Goal: Information Seeking & Learning: Learn about a topic

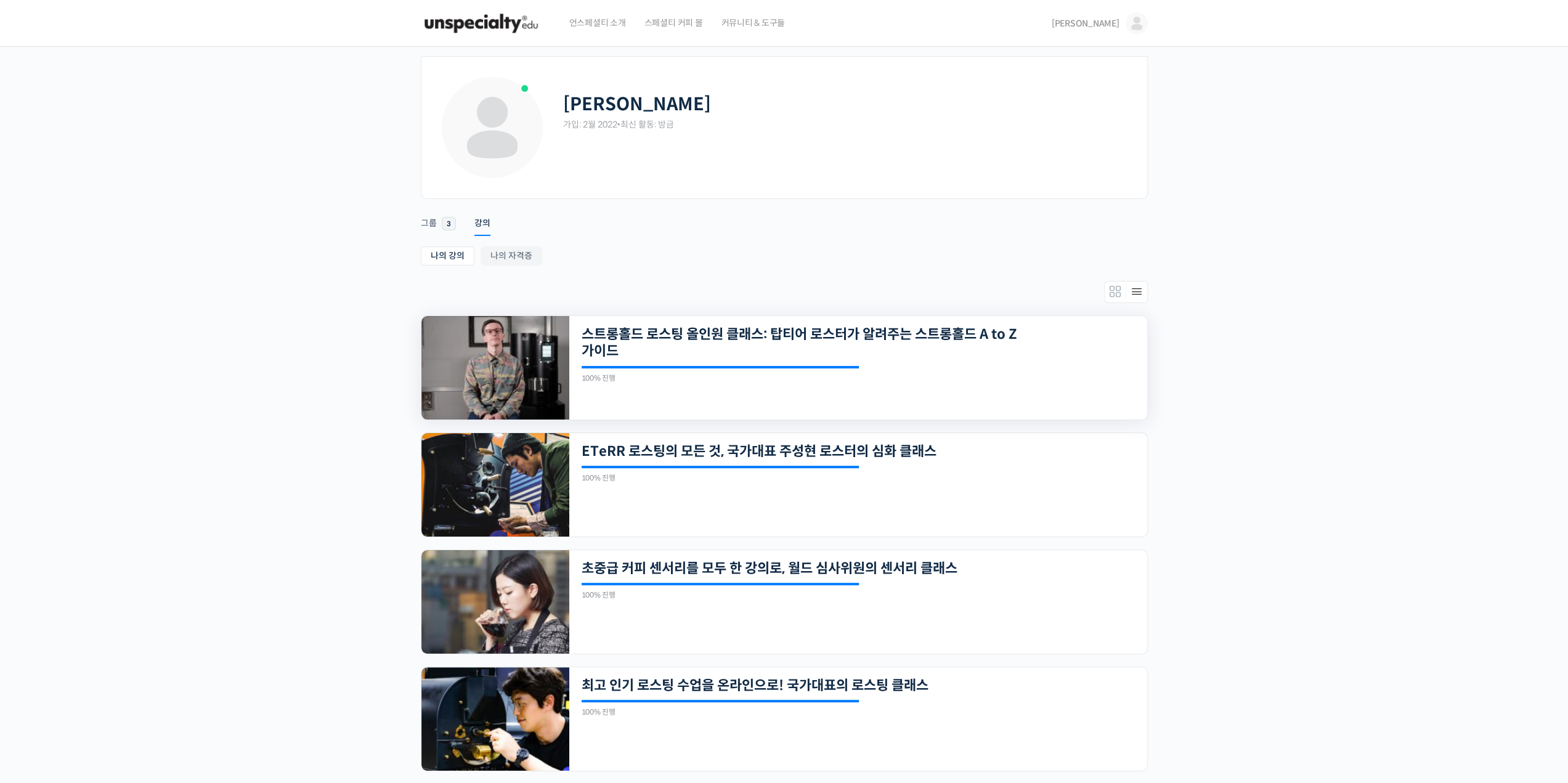
click at [540, 407] on img at bounding box center [496, 367] width 148 height 103
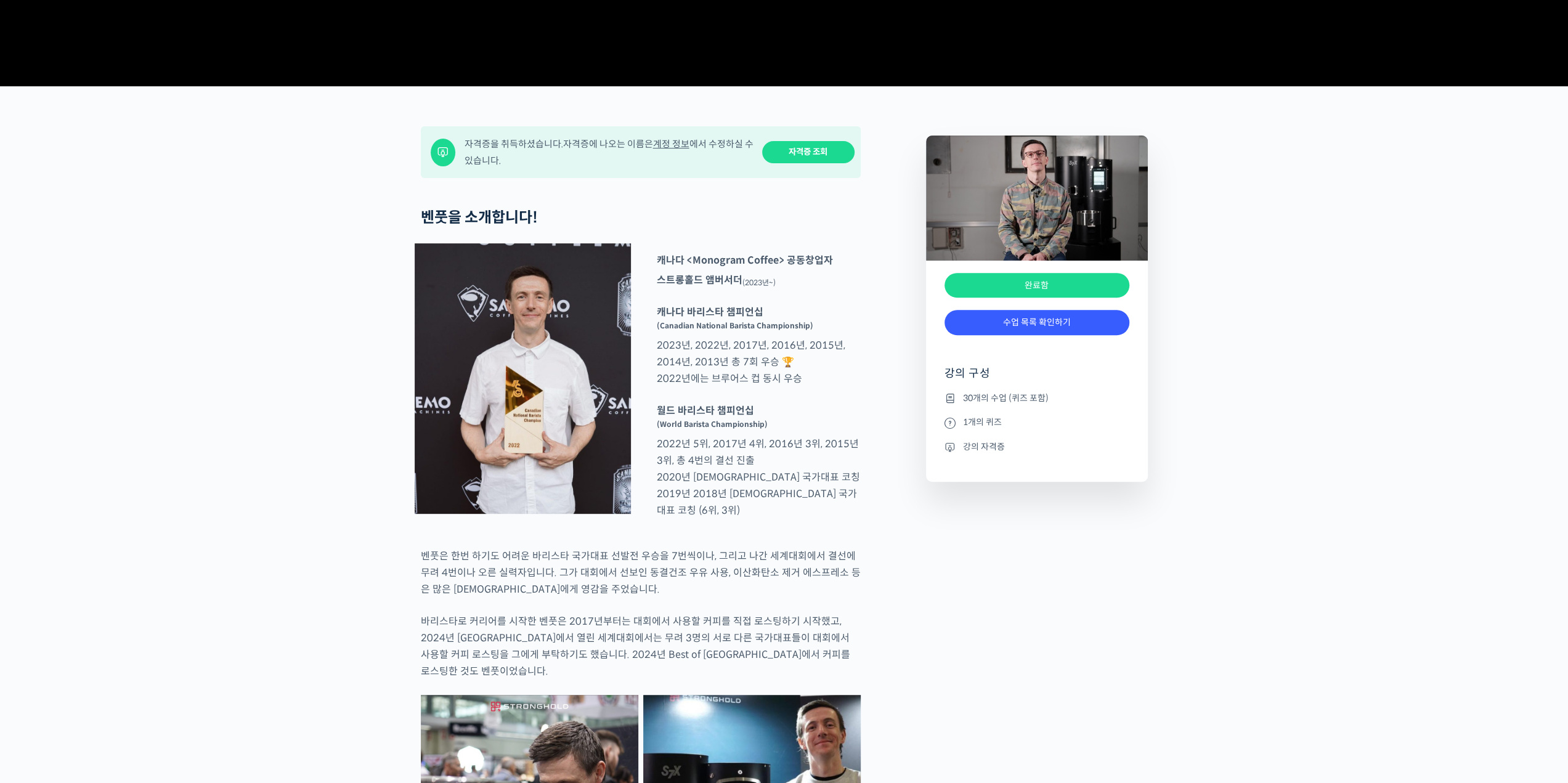
scroll to position [369, 0]
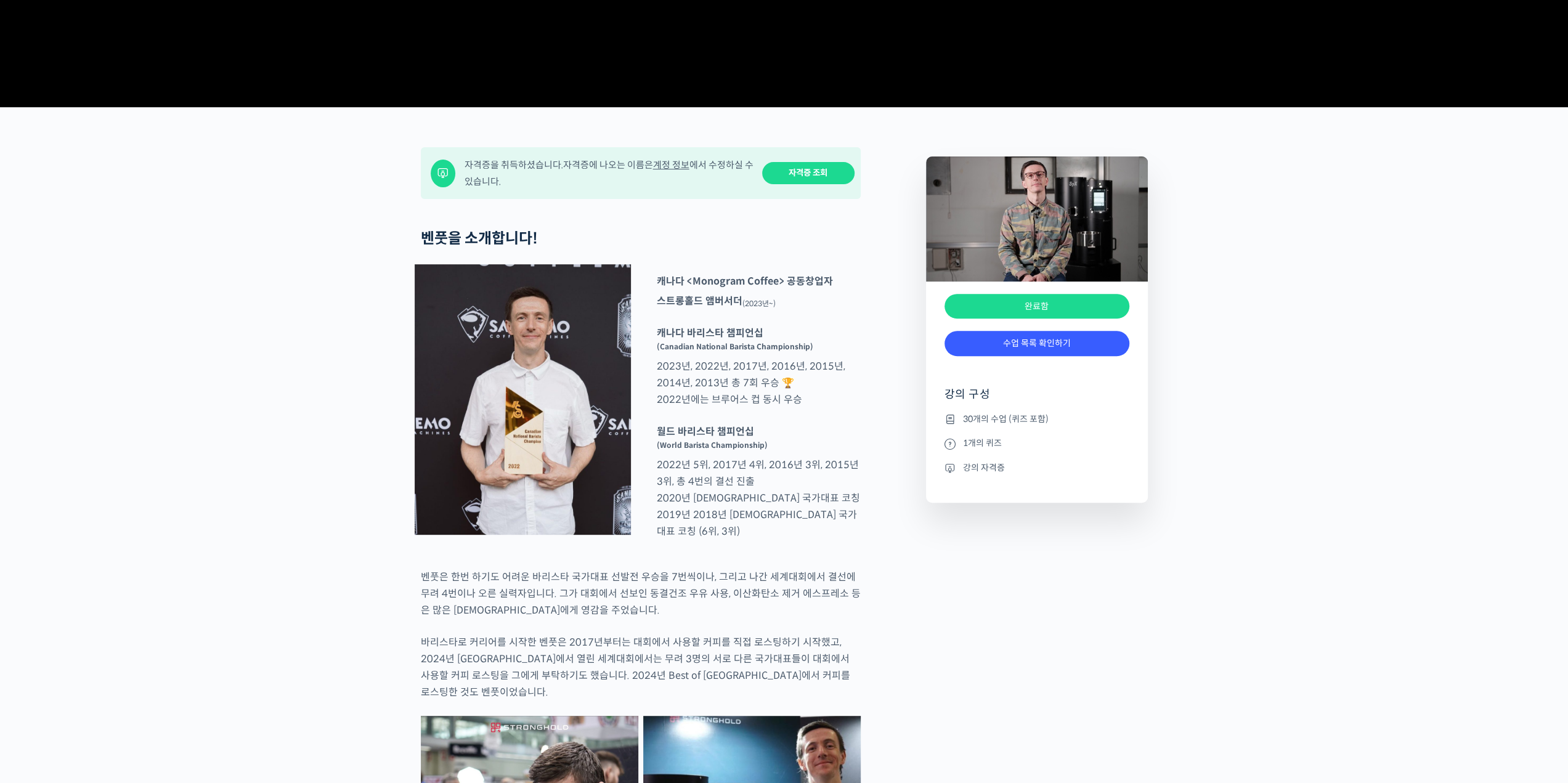
click at [964, 375] on div "완료함" at bounding box center [1037, 365] width 185 height 19
click at [965, 401] on div "완료함 수업 목록 확인하기 완료함 강의 구성 30개의 수업 (퀴즈 포함) 1개의 퀴즈 강의 자격증" at bounding box center [1037, 392] width 222 height 222
click at [968, 356] on link "수업 목록 확인하기" at bounding box center [1037, 343] width 185 height 25
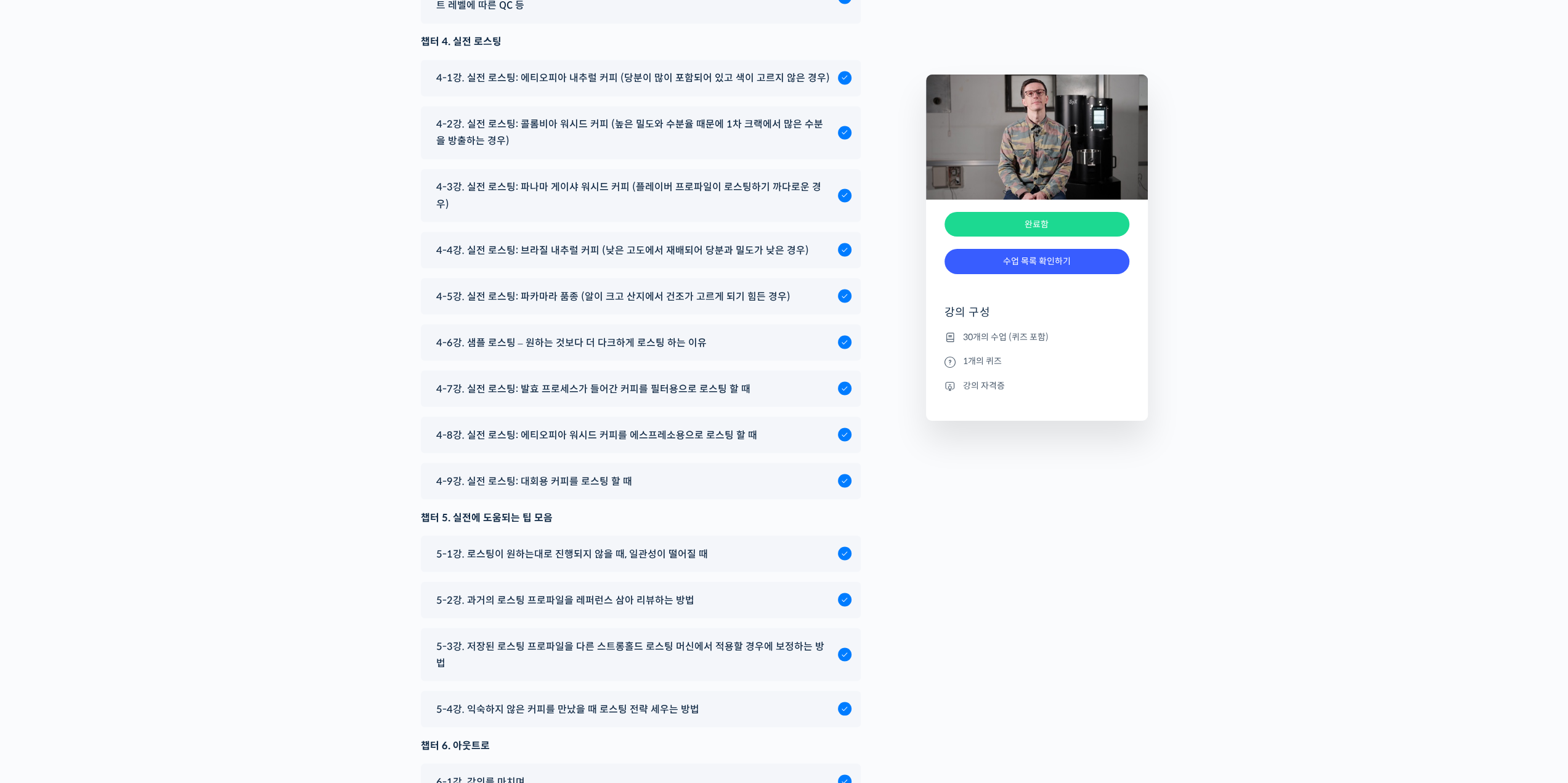
scroll to position [6925, 0]
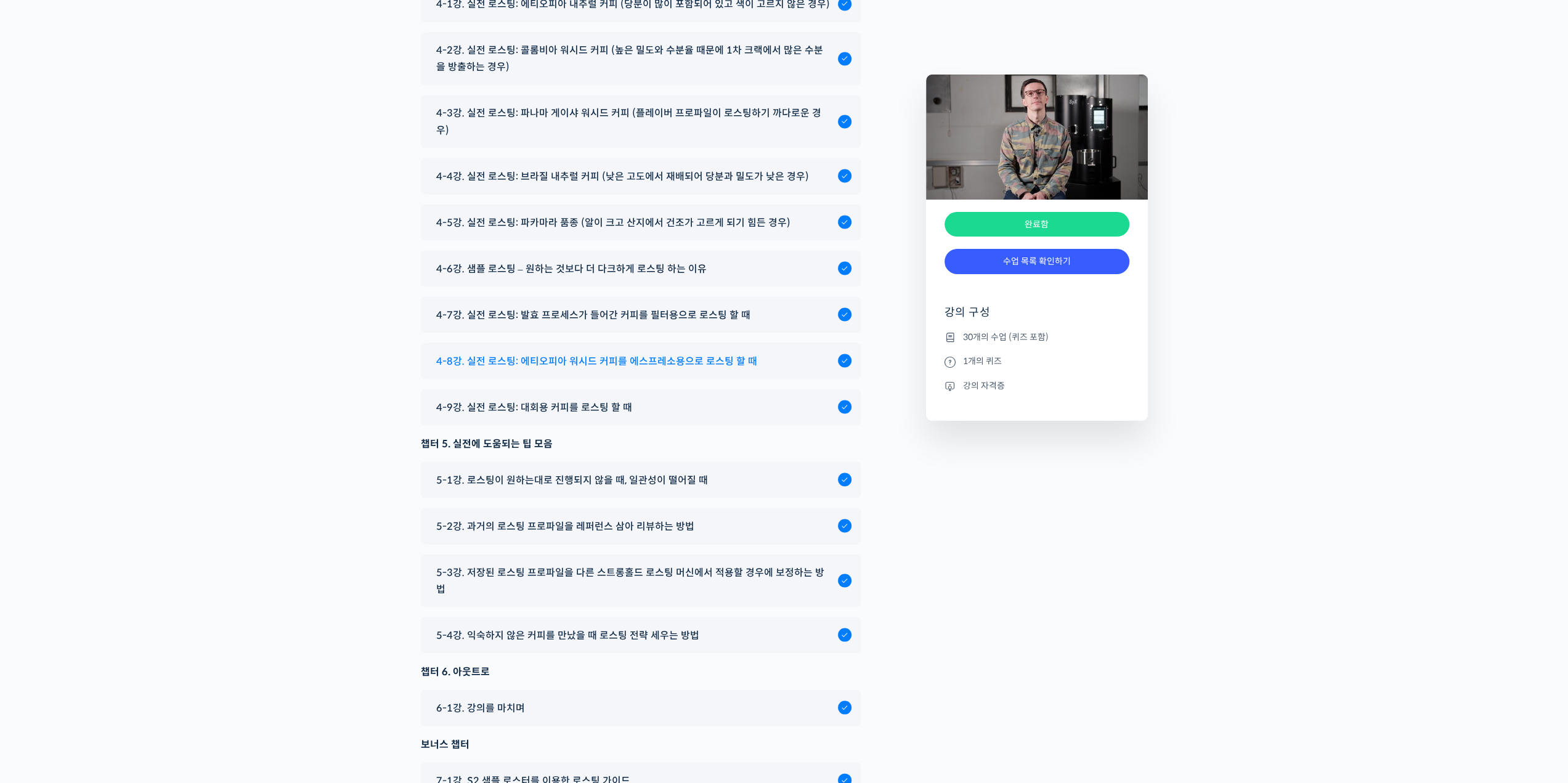
click at [573, 369] on span "4-8강. 실전 로스팅: 에티오피아 워시드 커피를 에스프레소용으로 로스팅 할 때" at bounding box center [596, 360] width 321 height 17
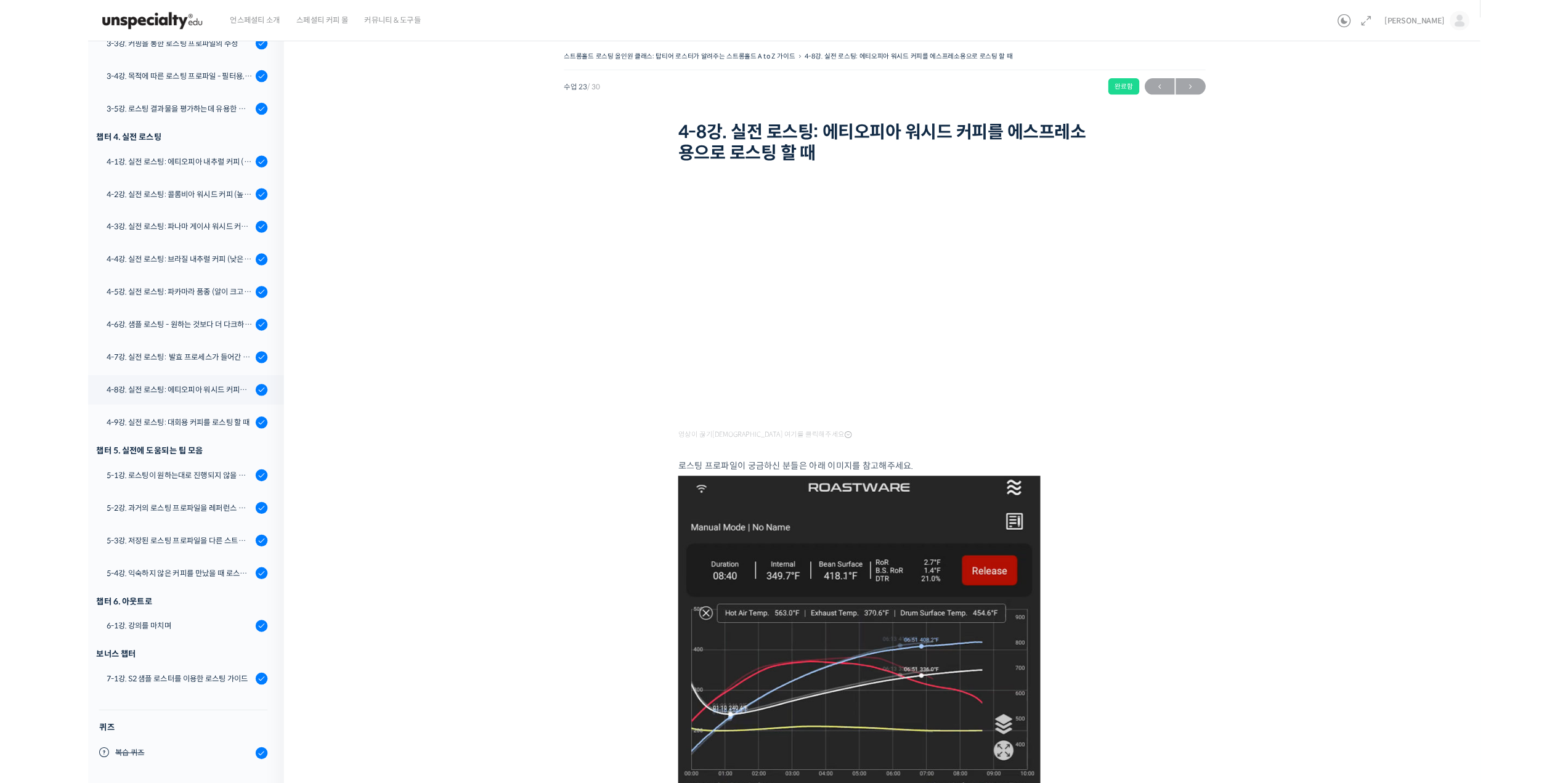
scroll to position [702, 0]
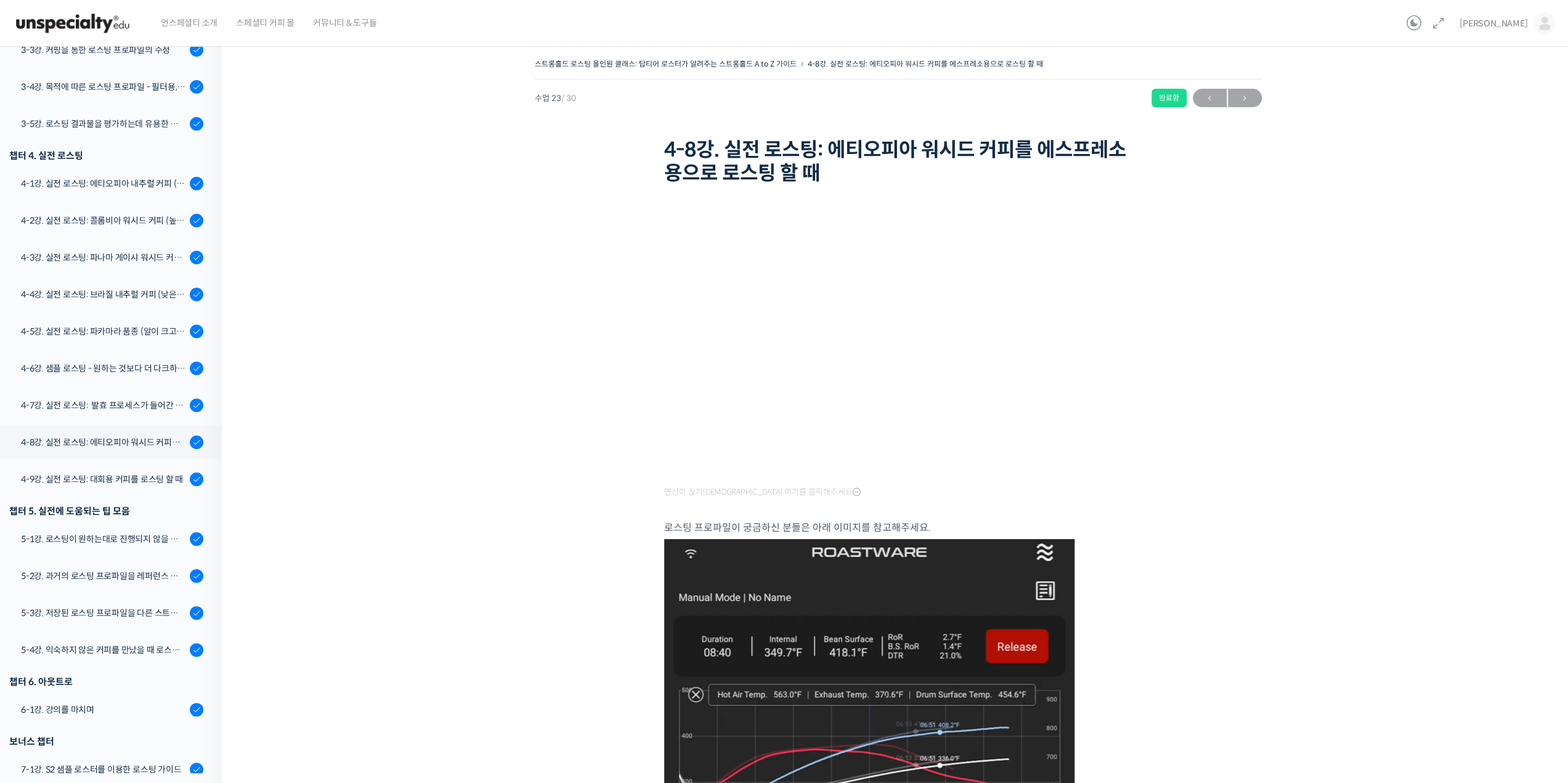
click at [1155, 614] on div "스트롱홀드 로스팅 올인원 클래스: 탑티어 로스터가 알려주는 스트롱홀드 A to Z 가이드 4-8강. 실전 로스팅: 에티오피아 워시드 커피를 에…" at bounding box center [898, 641] width 1229 height 1171
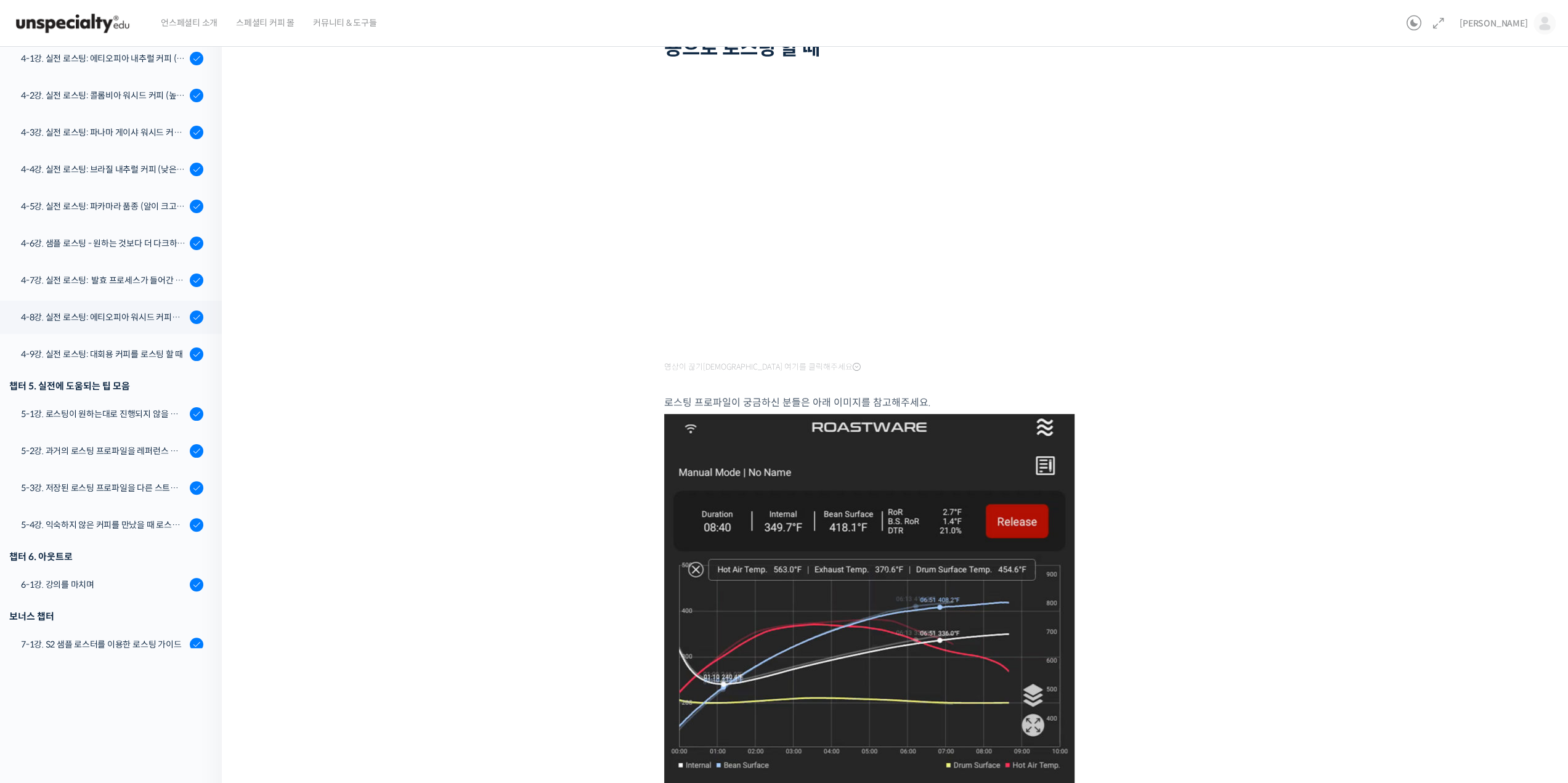
scroll to position [0, 0]
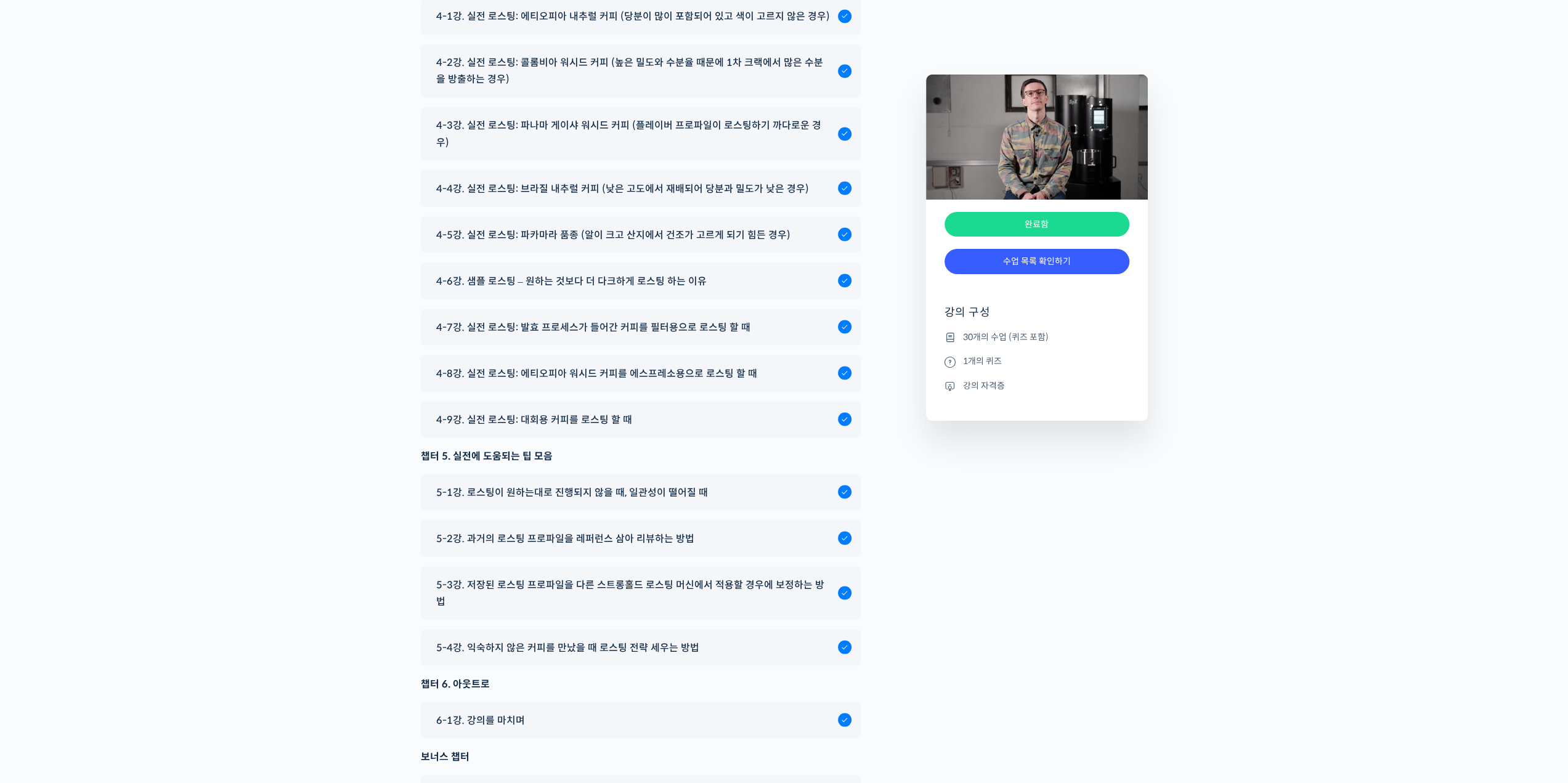
scroll to position [6841, 0]
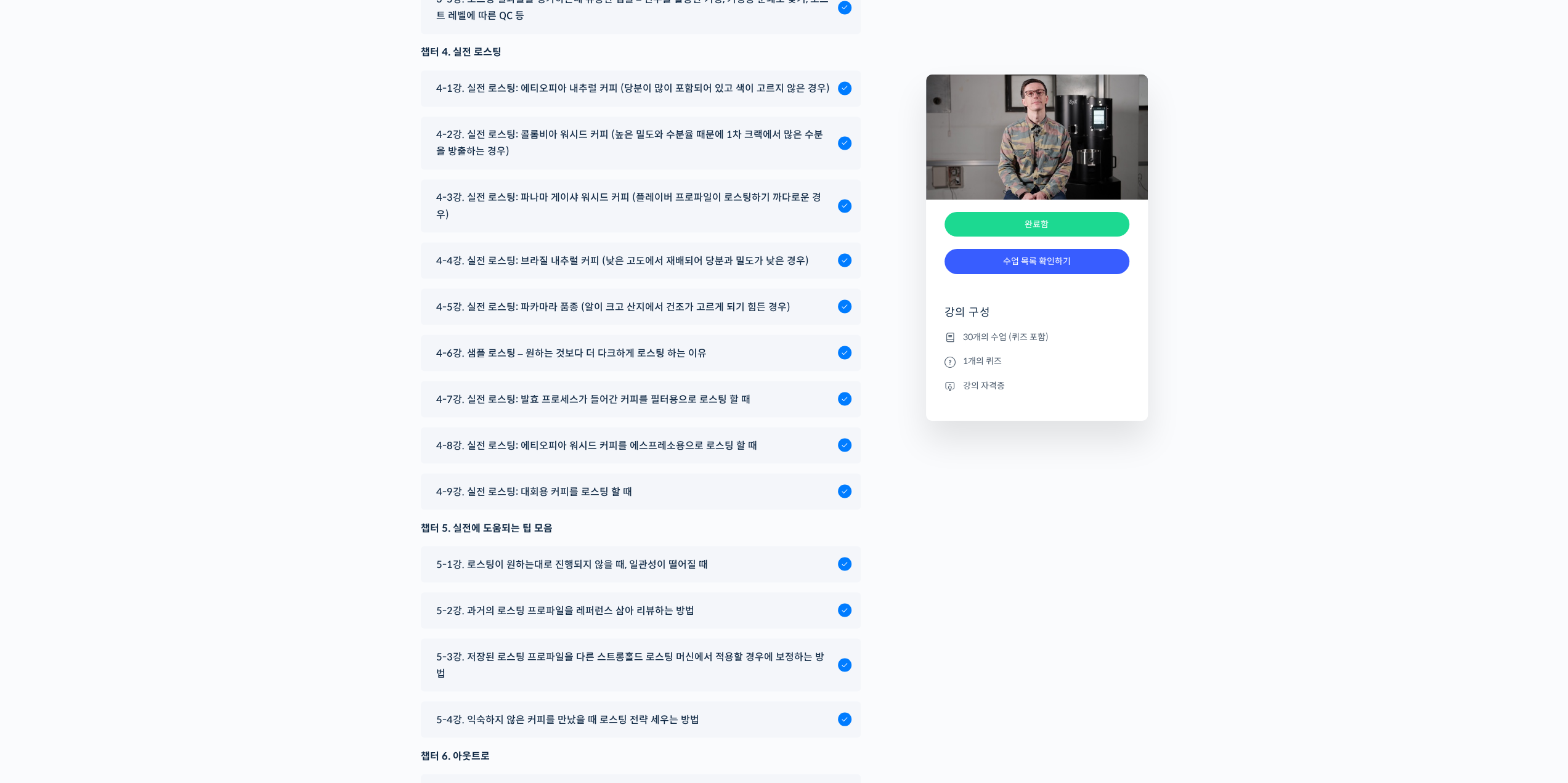
click at [691, 500] on div "4-9강. 실전 로스팅: 대회용 커피를 로스팅 할 때" at bounding box center [634, 491] width 408 height 17
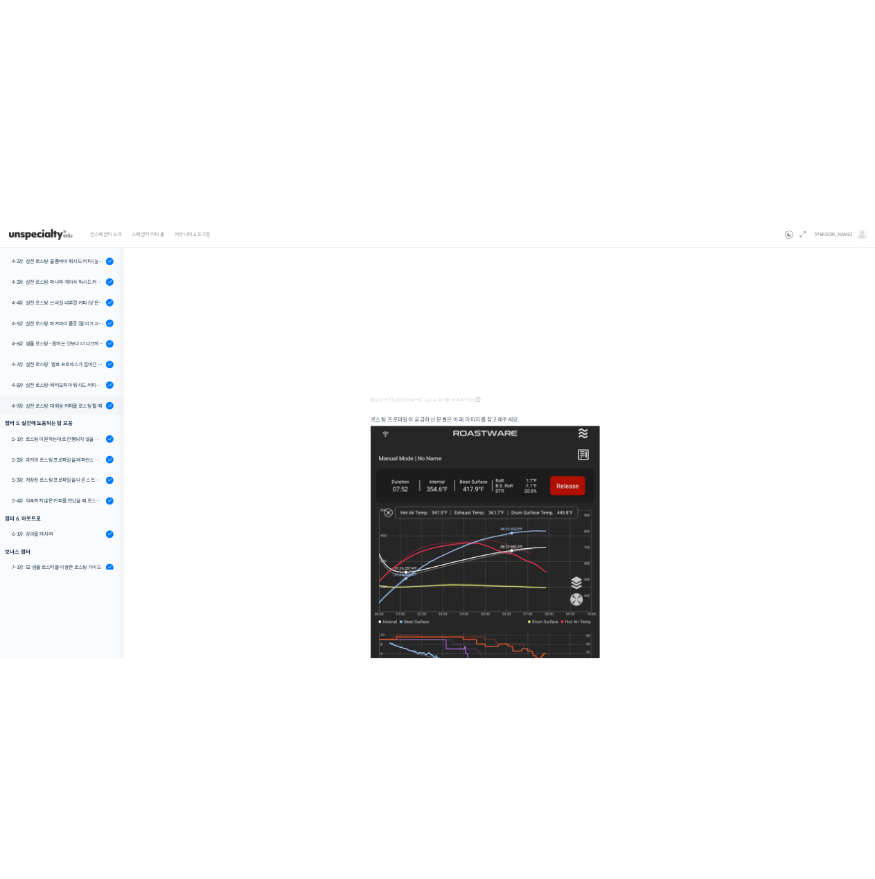
scroll to position [69, 0]
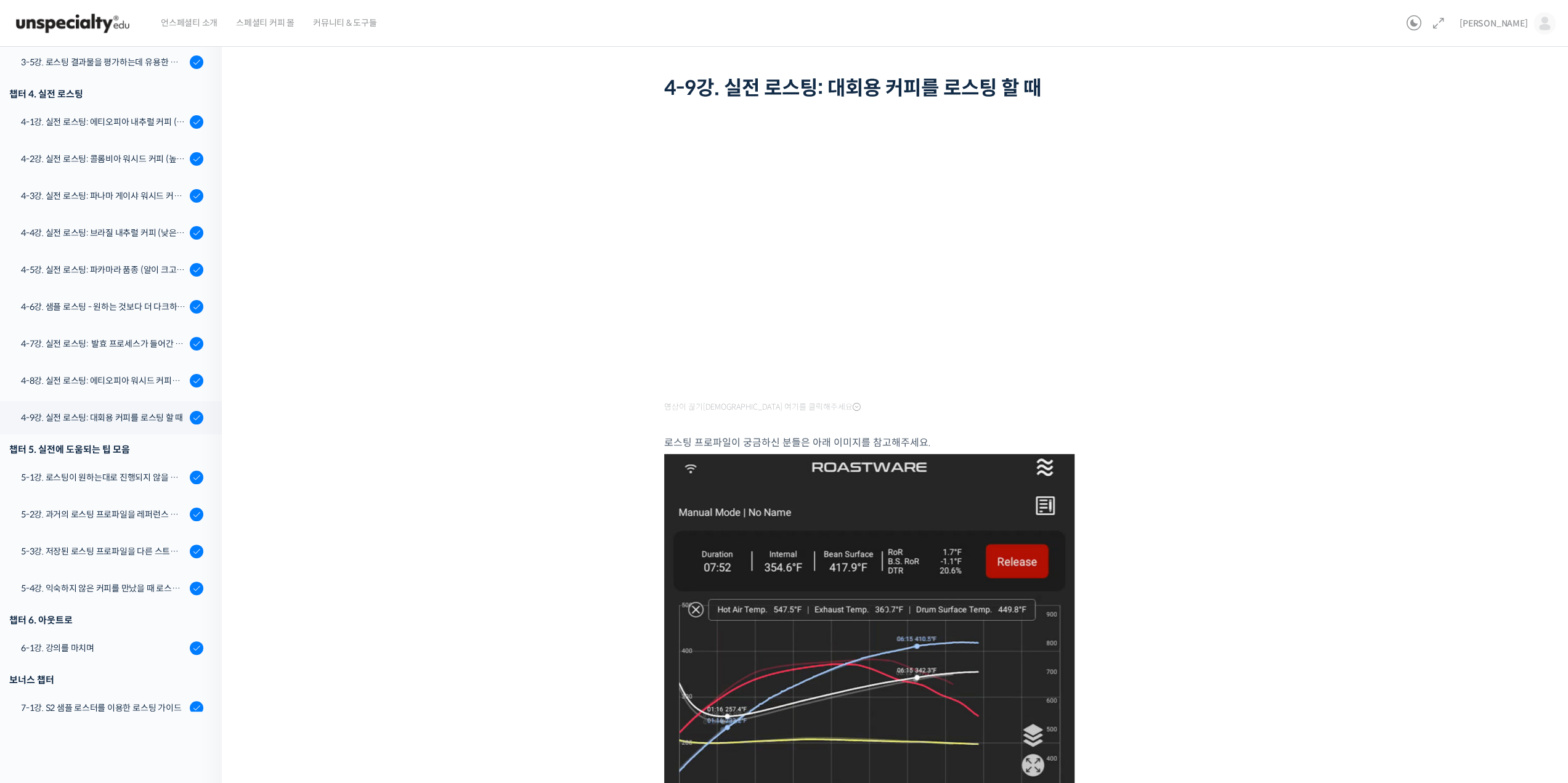
click at [469, 130] on div "스트롱홀드 로스팅 올인원 클래스: 탑티어 로스터가 알려주는 스트롱홀드 A to Z 가이드 4-9강. 실전 로스팅: 대회용 커피를 로스팅 할 때…" at bounding box center [898, 568] width 1229 height 1148
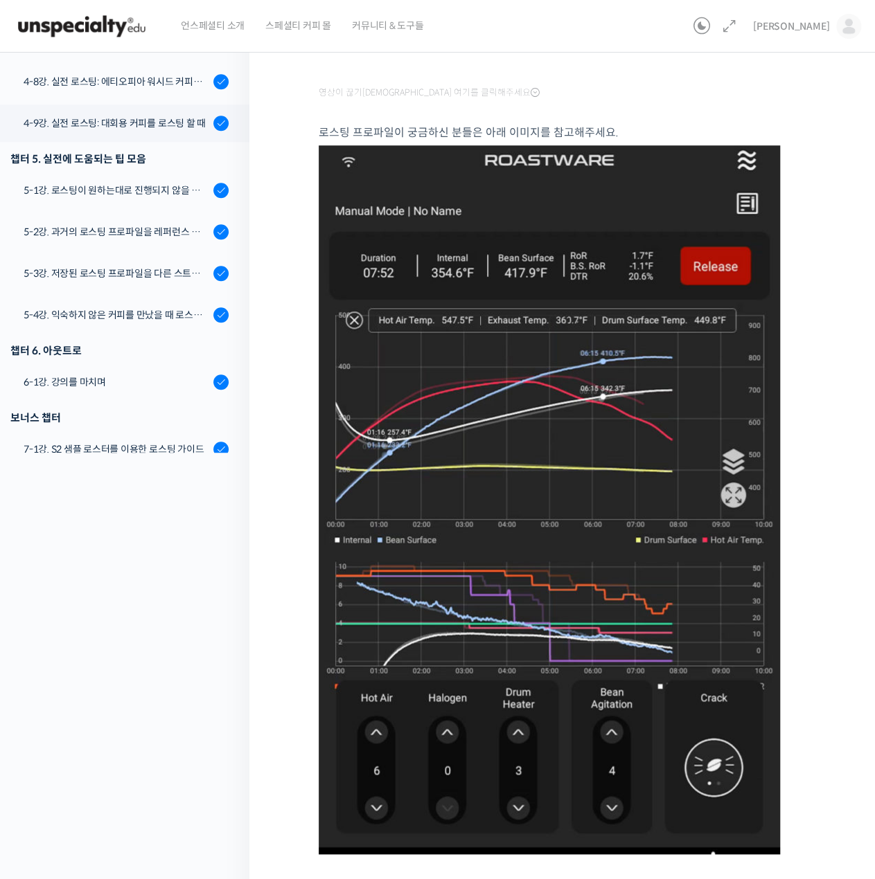
scroll to position [208, 0]
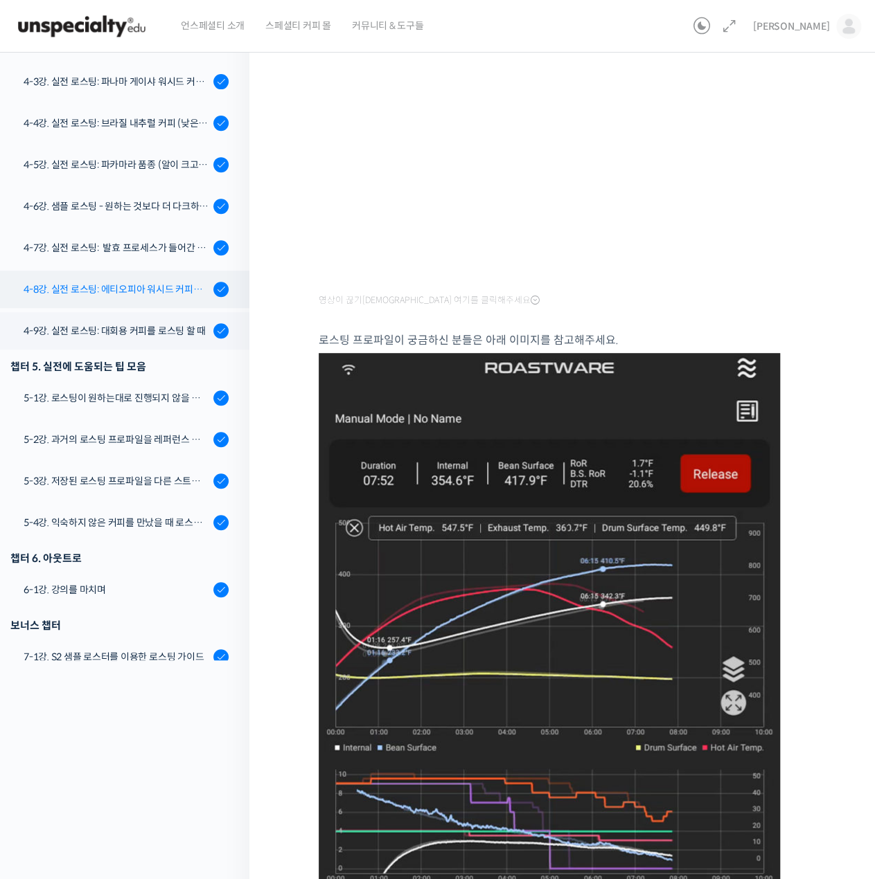
click at [162, 289] on div "4-8강. 실전 로스팅: 에티오피아 워시드 커피를 에스프레소용으로 로스팅 할 때" at bounding box center [117, 289] width 186 height 15
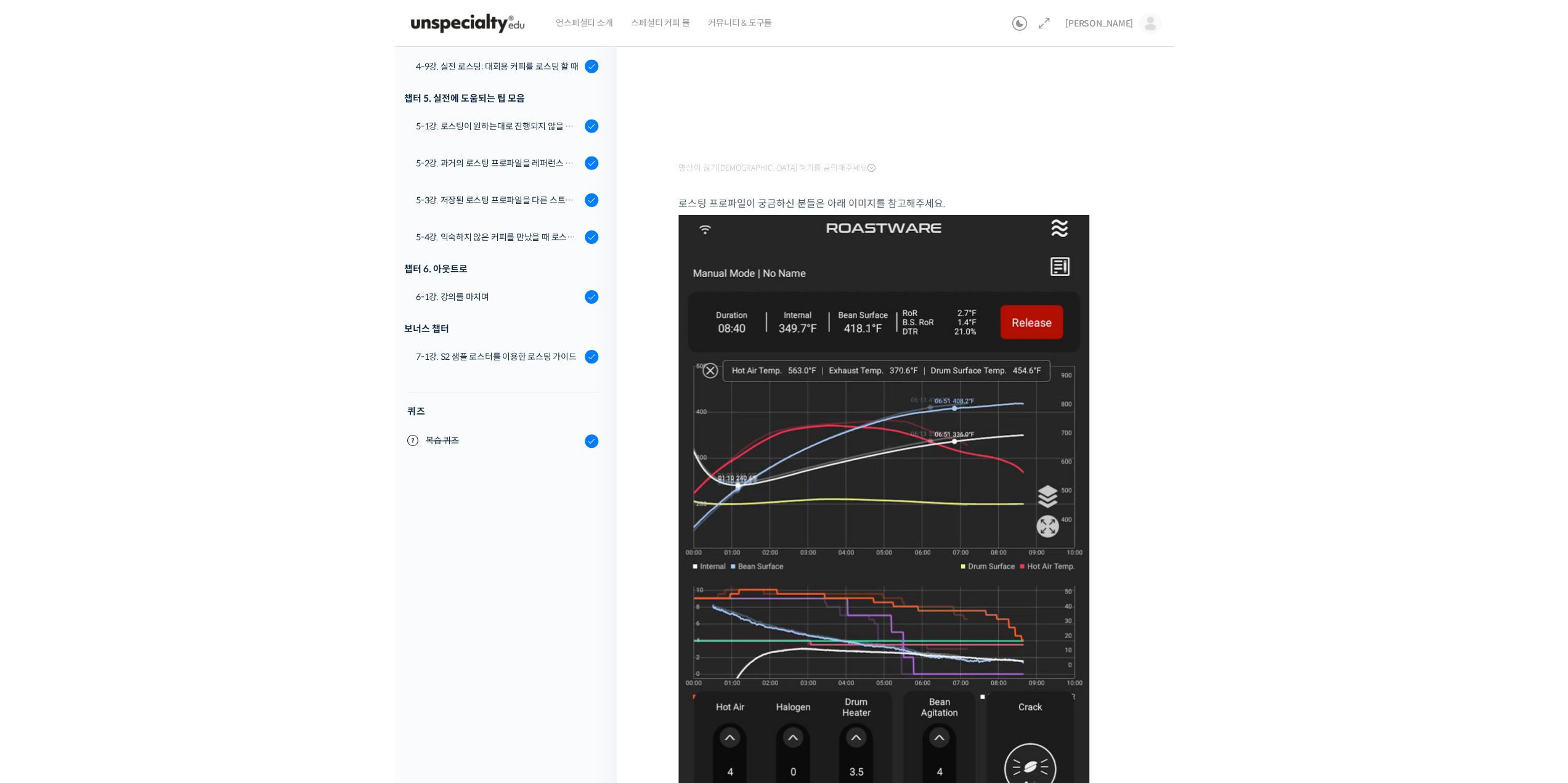
scroll to position [806, 0]
